Goal: Task Accomplishment & Management: Use online tool/utility

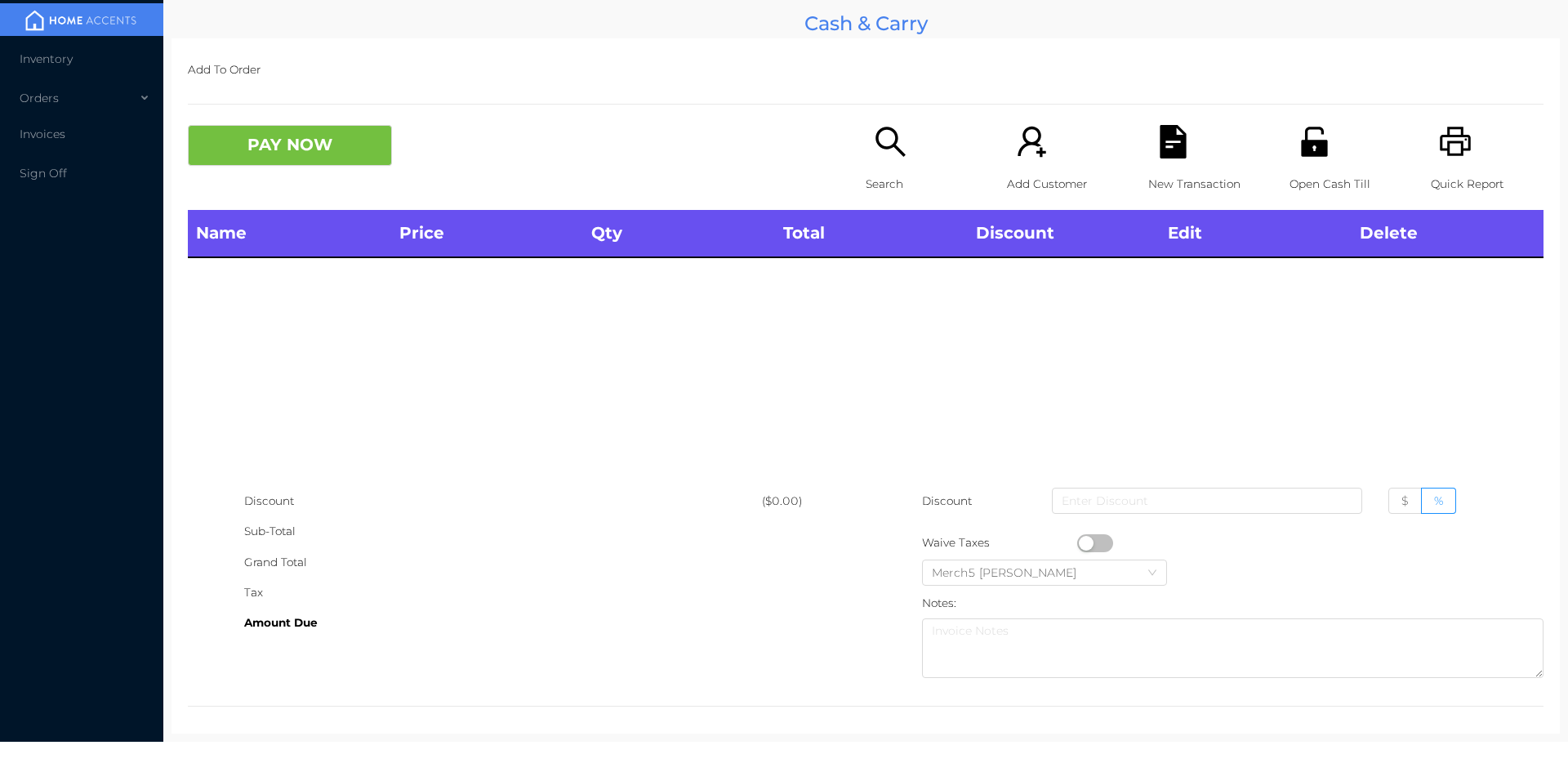
scroll to position [9, 0]
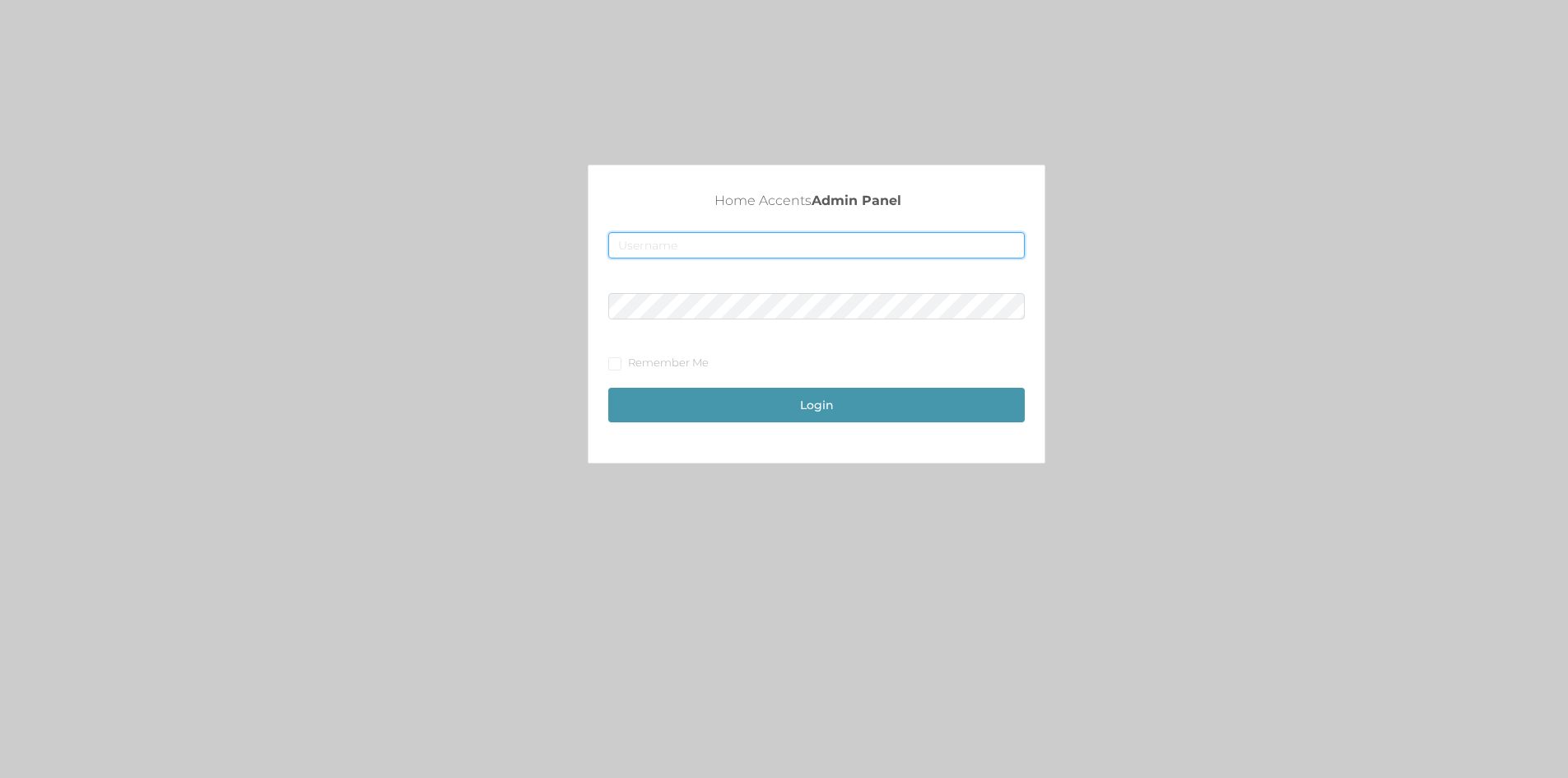
click at [732, 251] on input "text" at bounding box center [816, 245] width 416 height 26
type input "fur1@accents.pw"
click at [608, 388] on button "Login" at bounding box center [816, 405] width 416 height 35
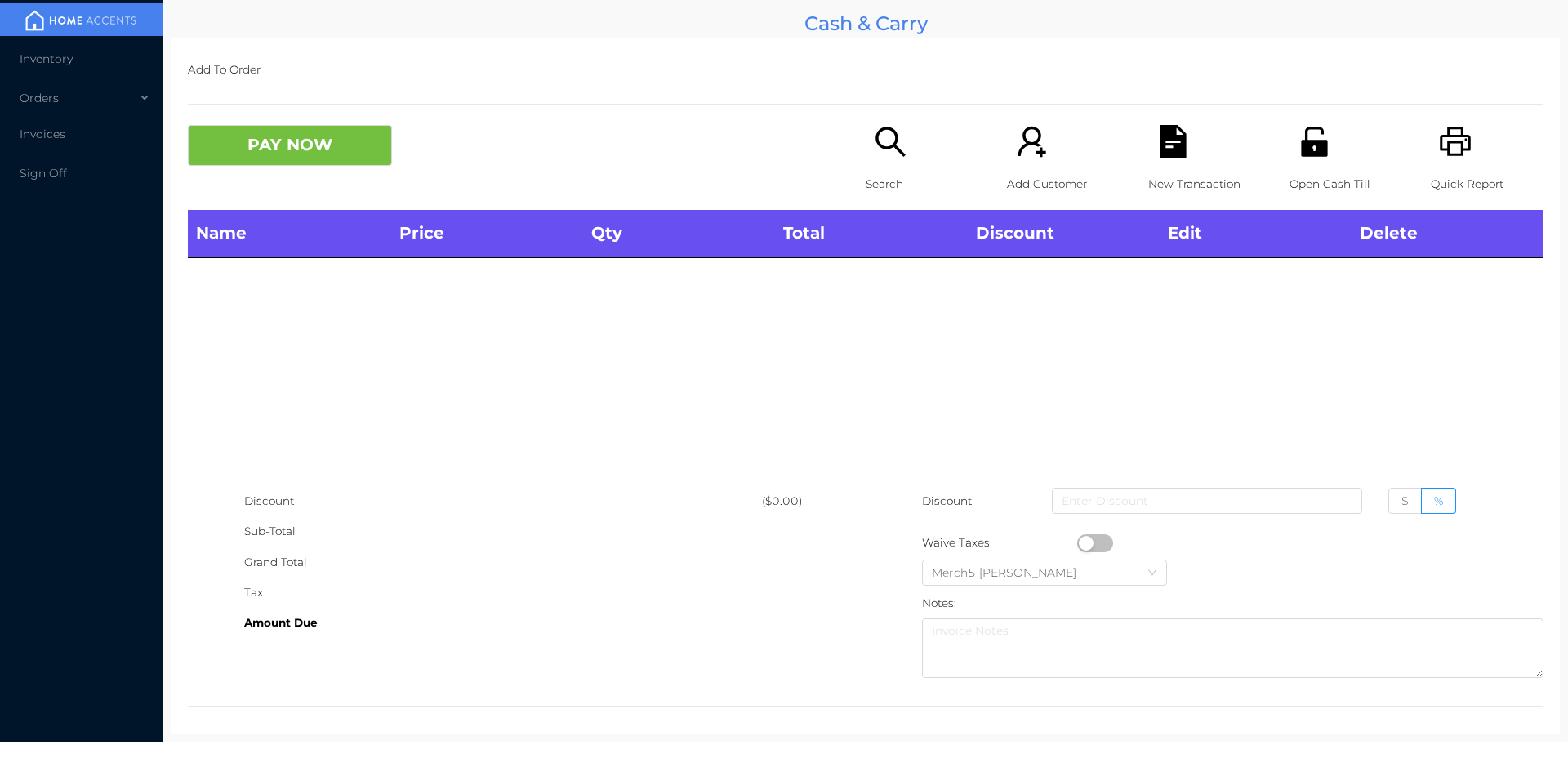
click at [904, 150] on div "Search" at bounding box center [922, 167] width 113 height 85
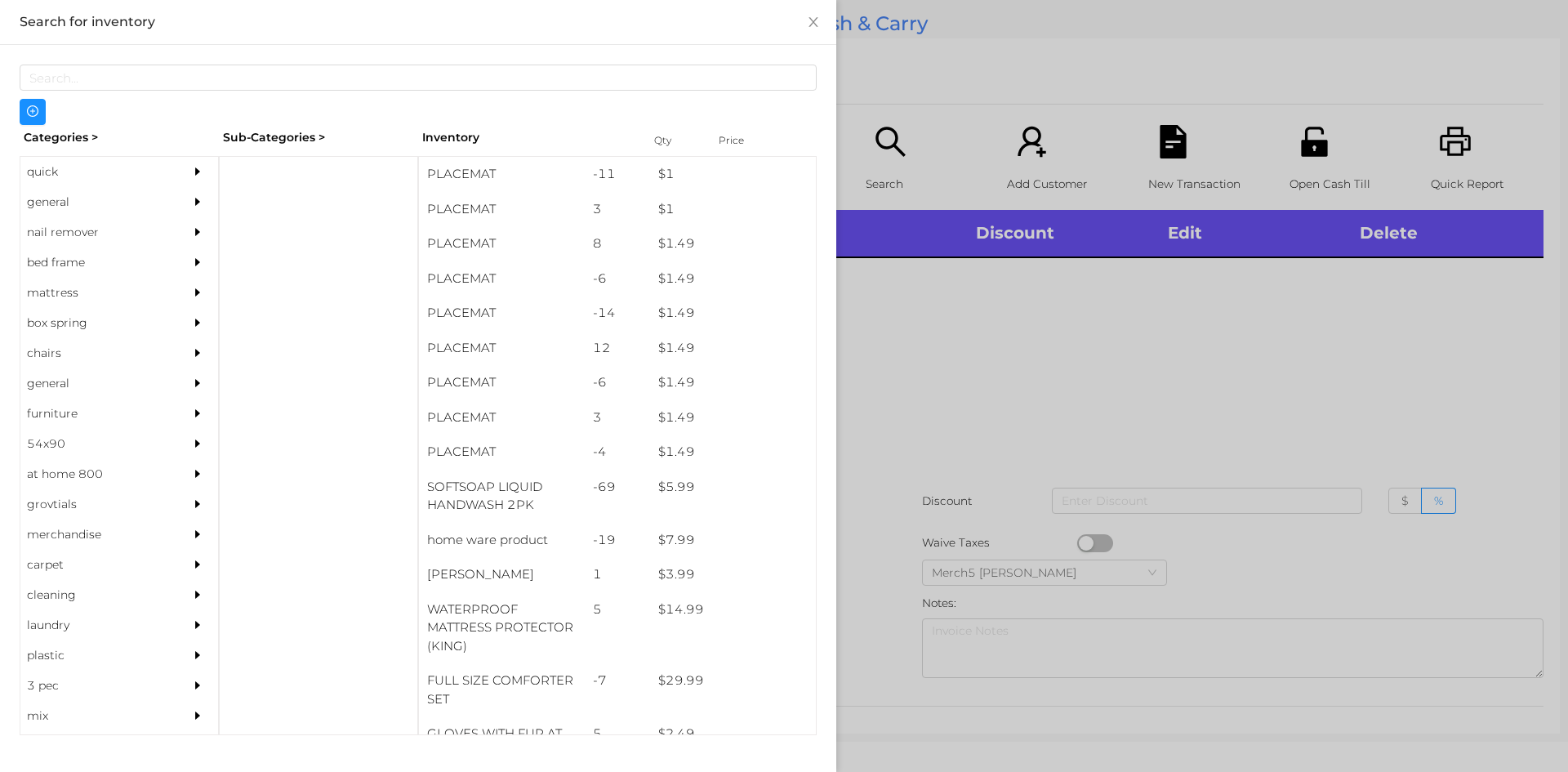
click at [138, 200] on div "general" at bounding box center [95, 202] width 148 height 30
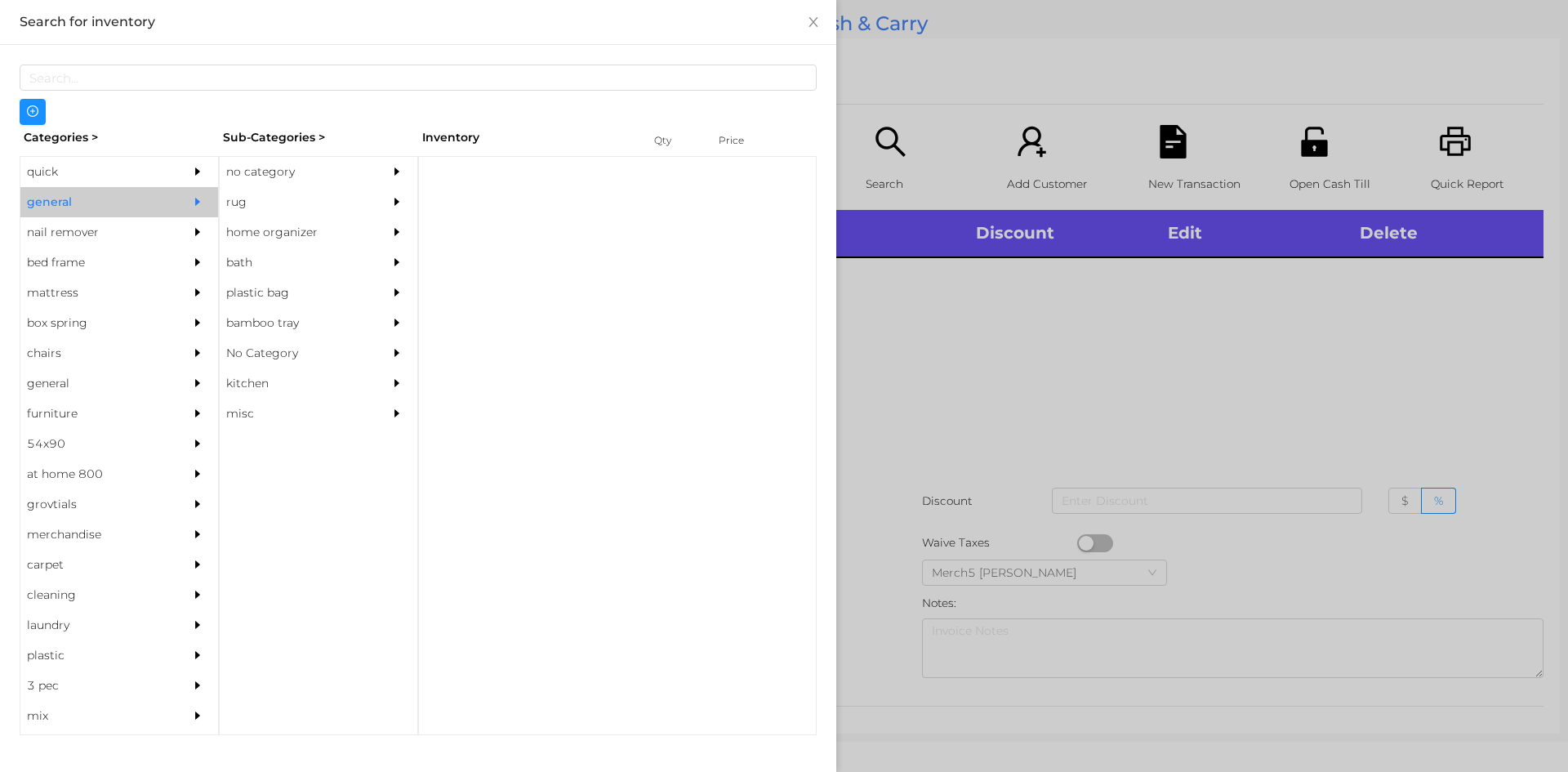
click at [329, 185] on div "no category" at bounding box center [294, 172] width 148 height 30
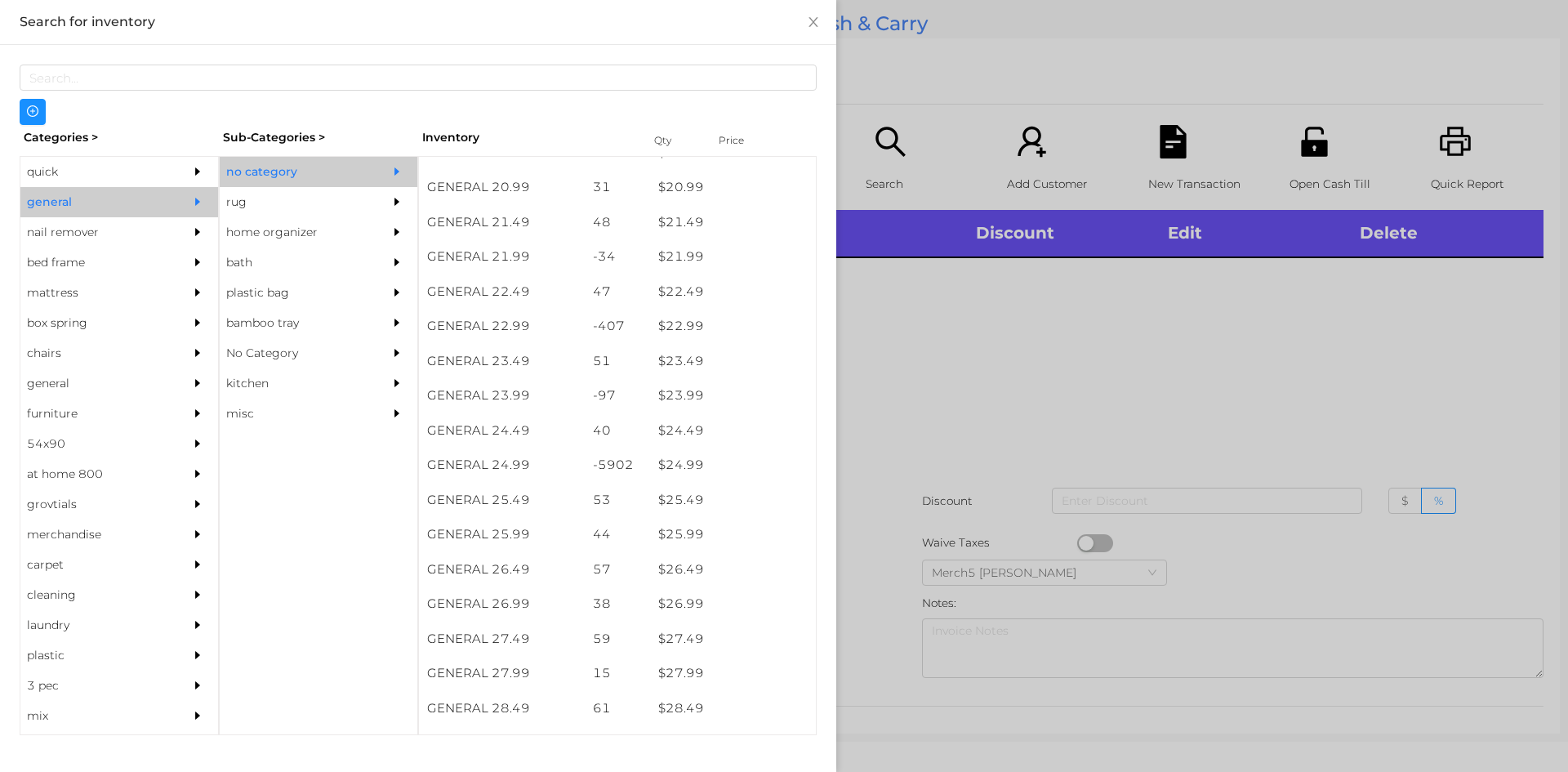
scroll to position [1797, 0]
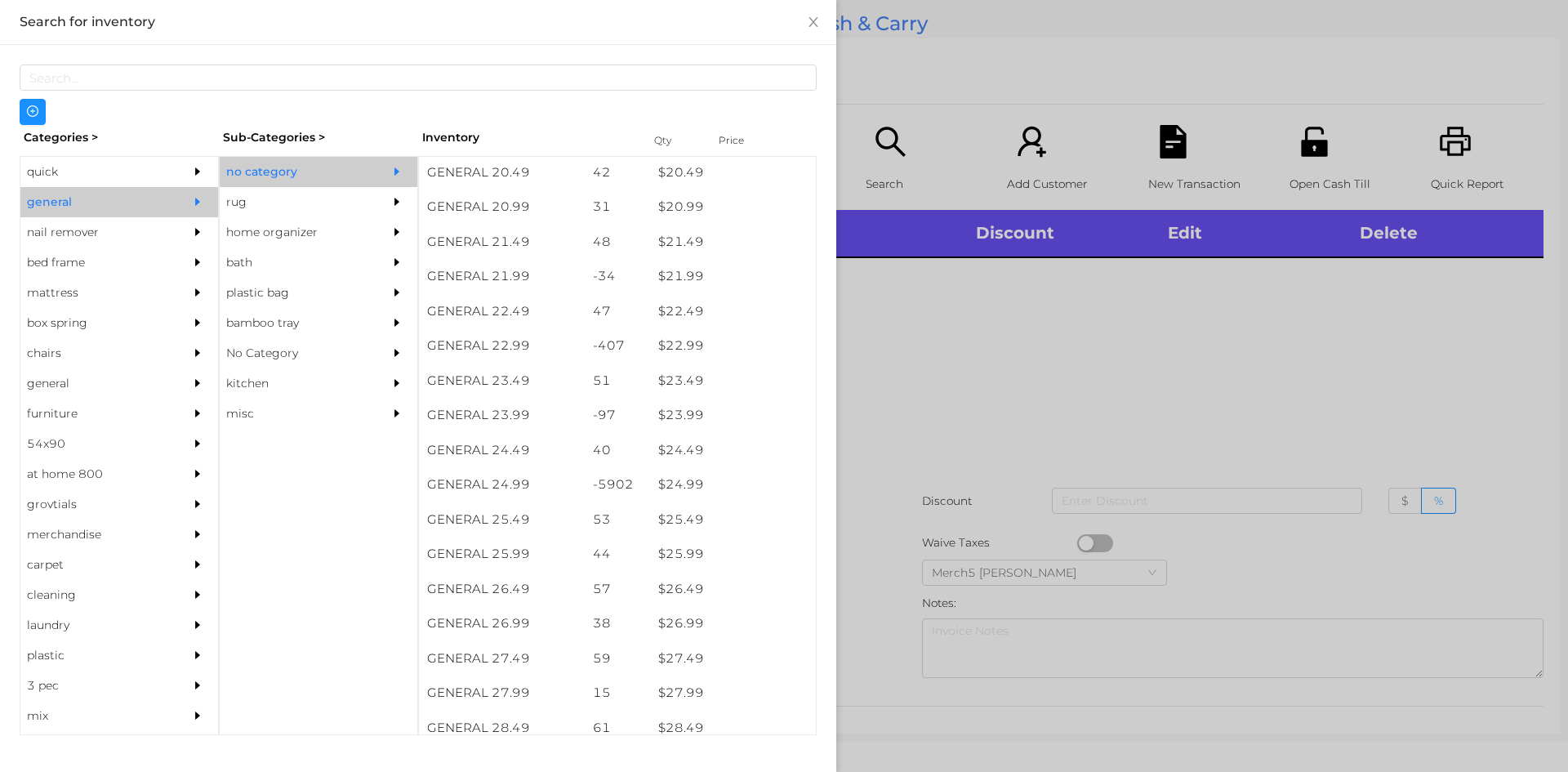
click at [978, 375] on div at bounding box center [784, 386] width 1568 height 772
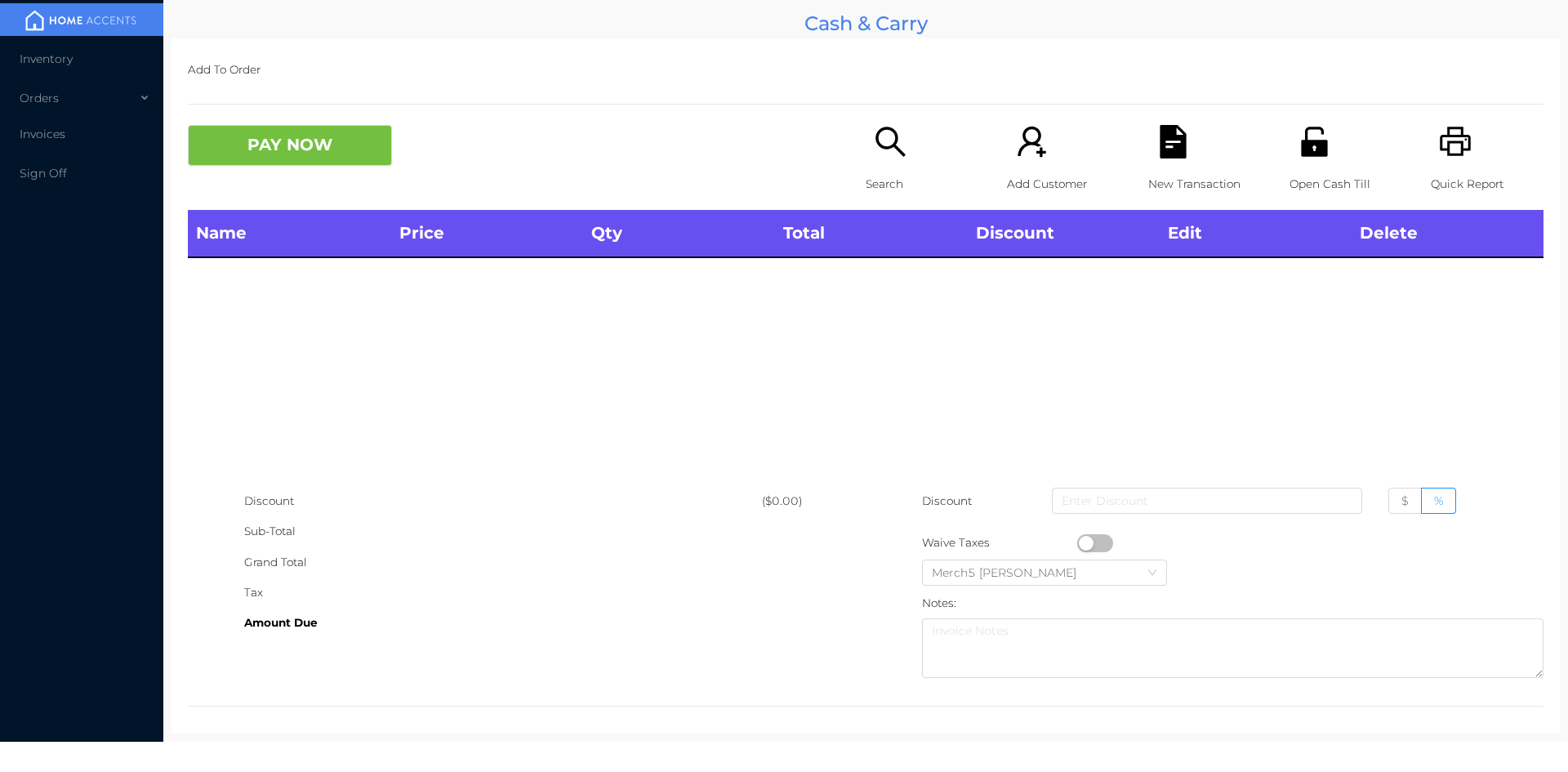
click at [895, 165] on div "Search" at bounding box center [922, 167] width 113 height 85
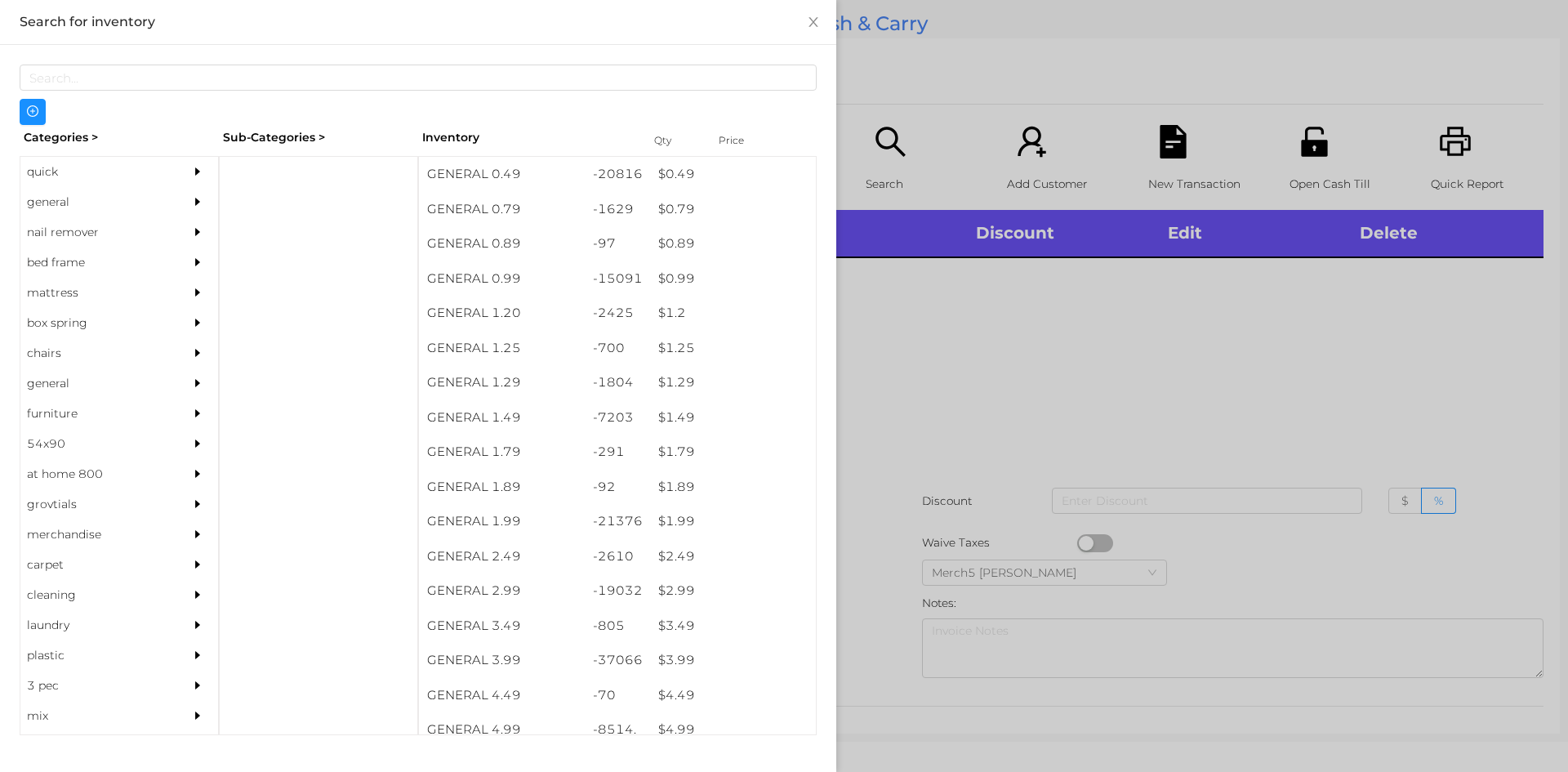
click at [1279, 287] on div at bounding box center [784, 386] width 1568 height 772
